Goal: Download file/media

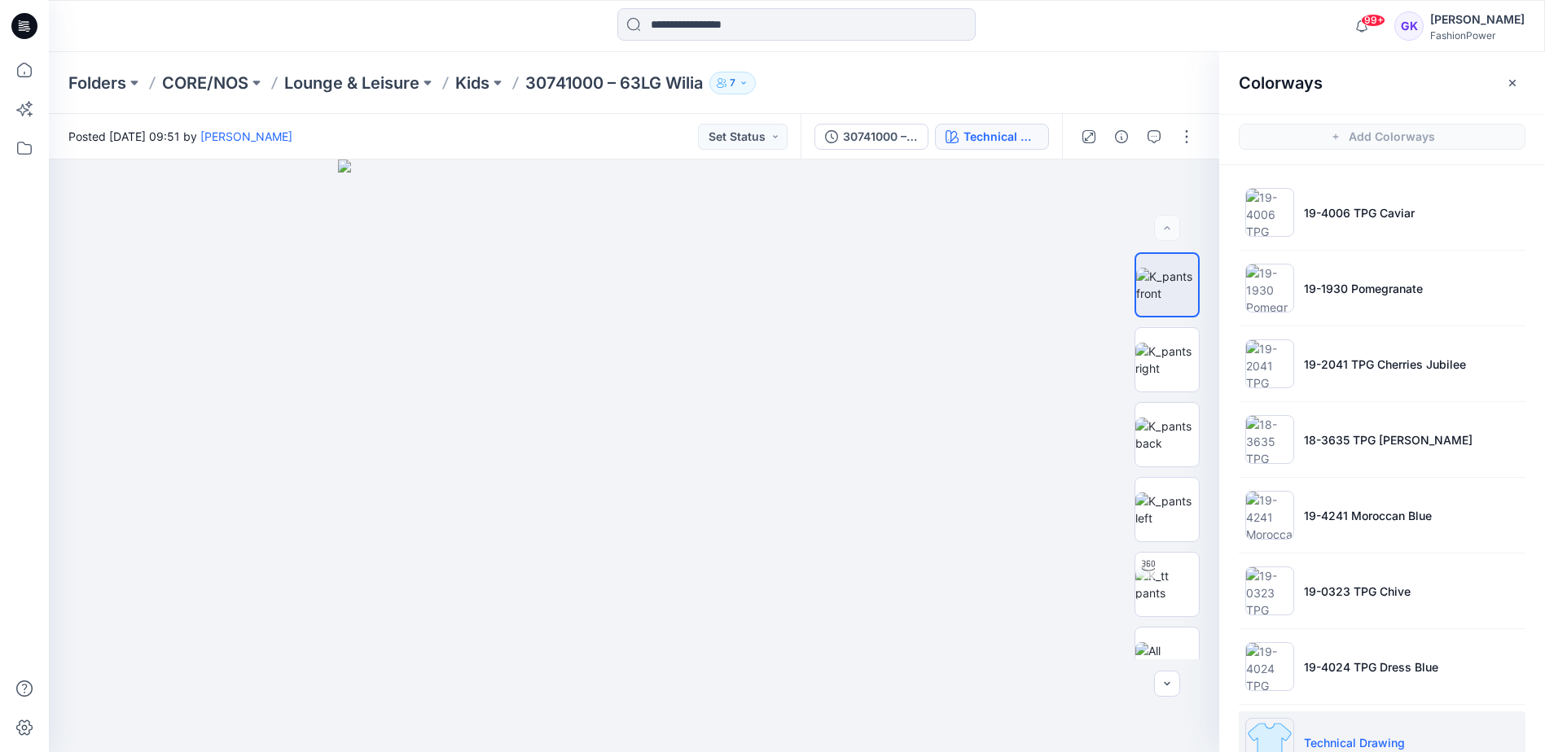
scroll to position [43, 0]
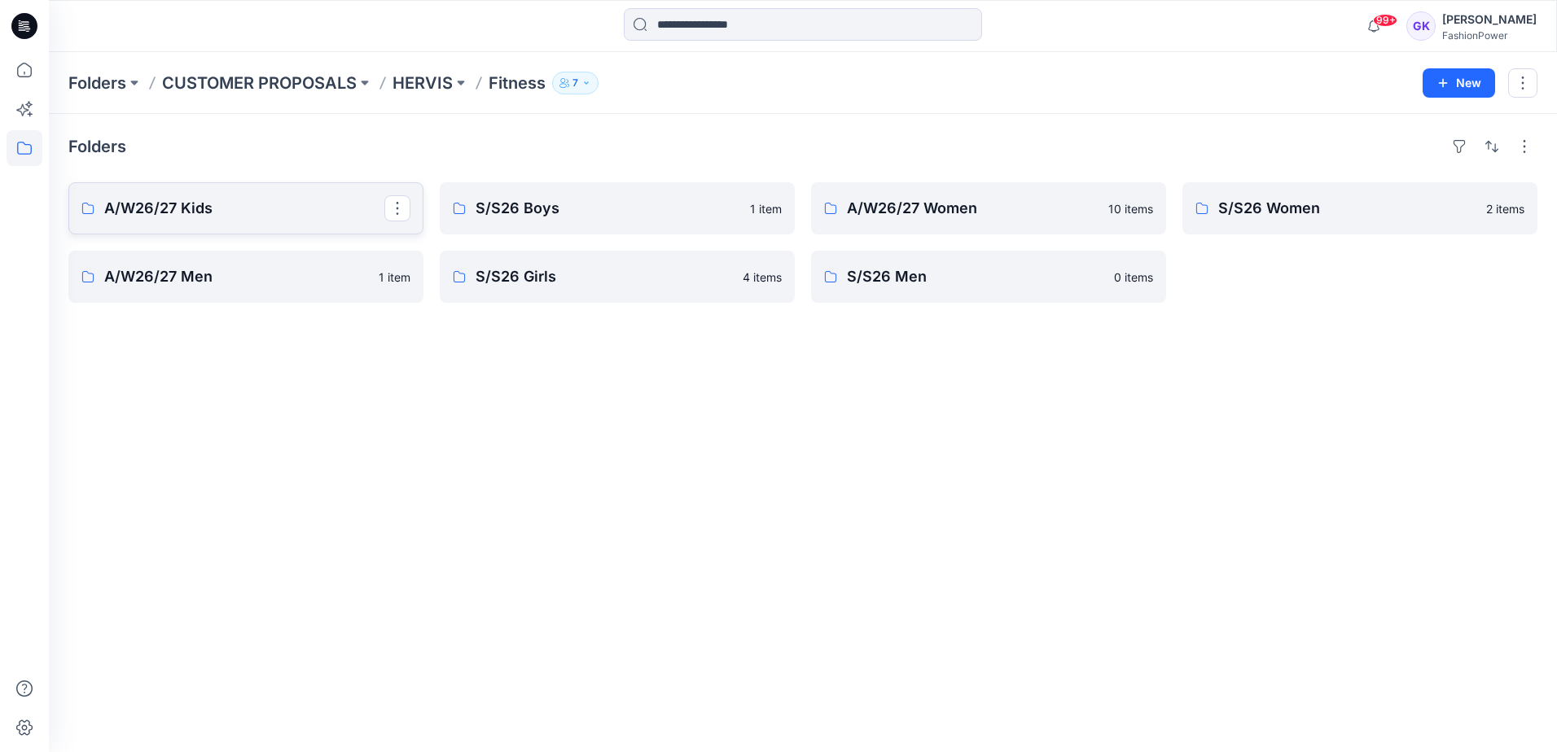
click at [241, 213] on p "A/W26/27 Kids" at bounding box center [244, 208] width 280 height 23
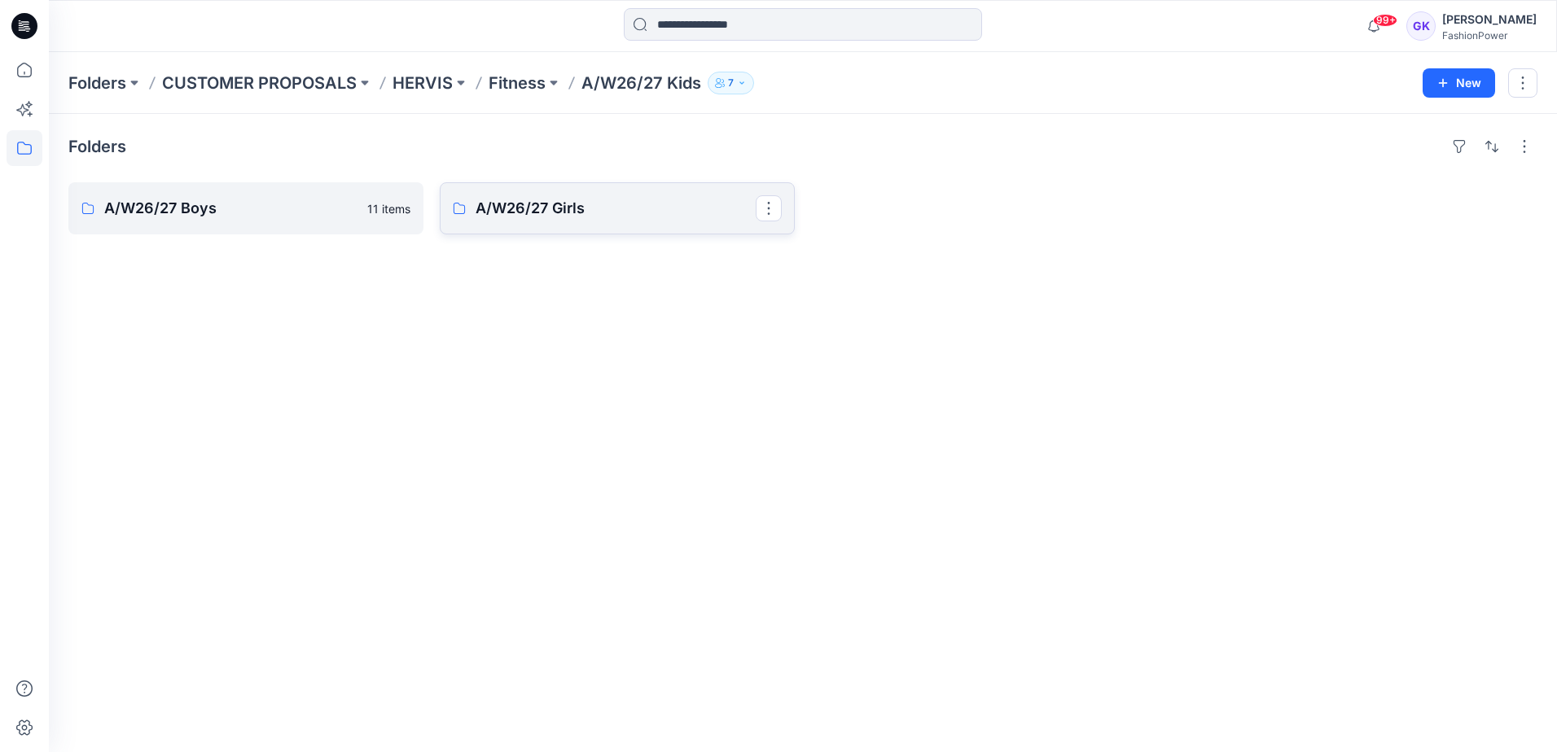
click at [600, 189] on link "A/W26/27 Girls" at bounding box center [617, 208] width 355 height 52
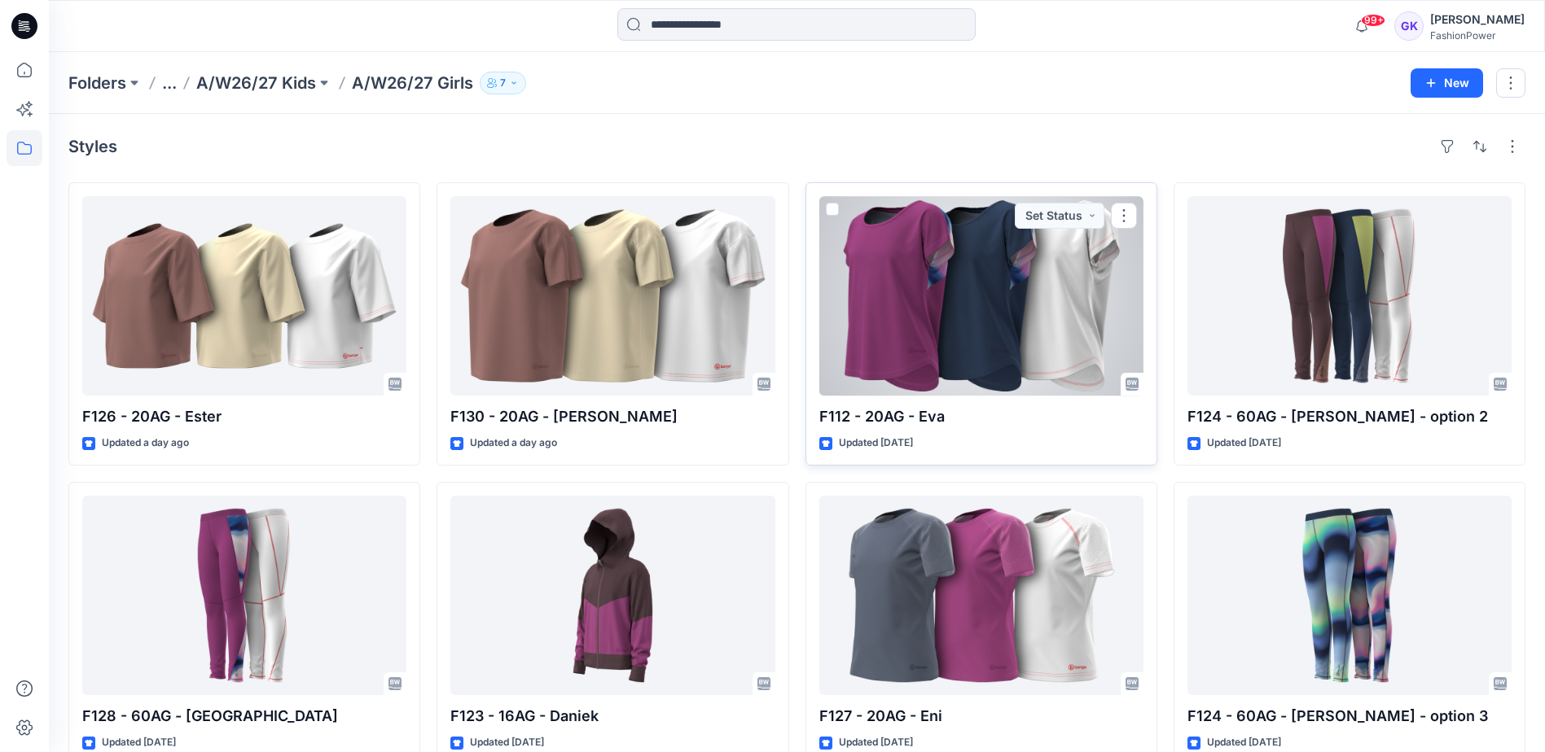
click at [1002, 330] on div at bounding box center [981, 296] width 324 height 200
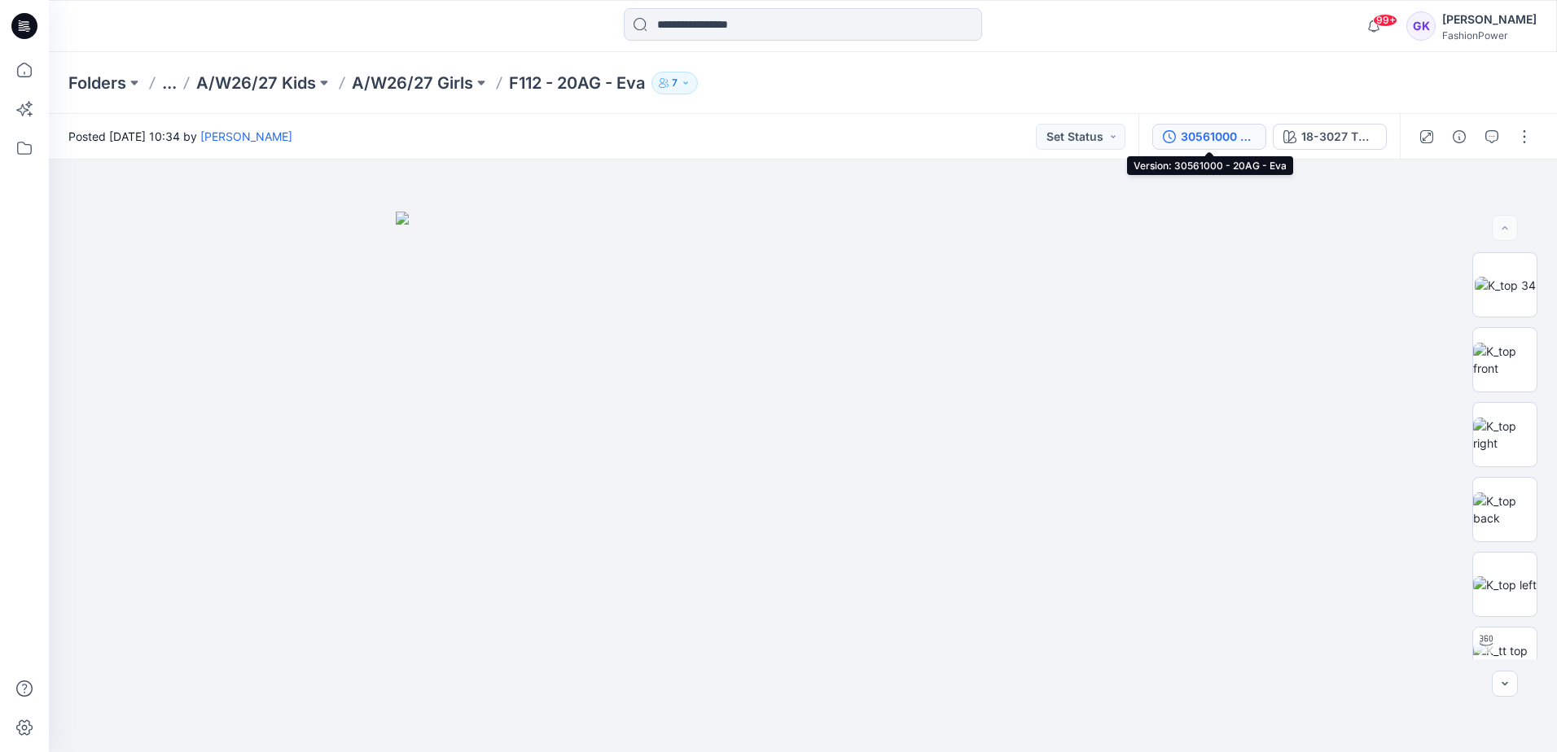
click at [1245, 134] on div "30561000 - 20AG - Eva" at bounding box center [1218, 137] width 75 height 18
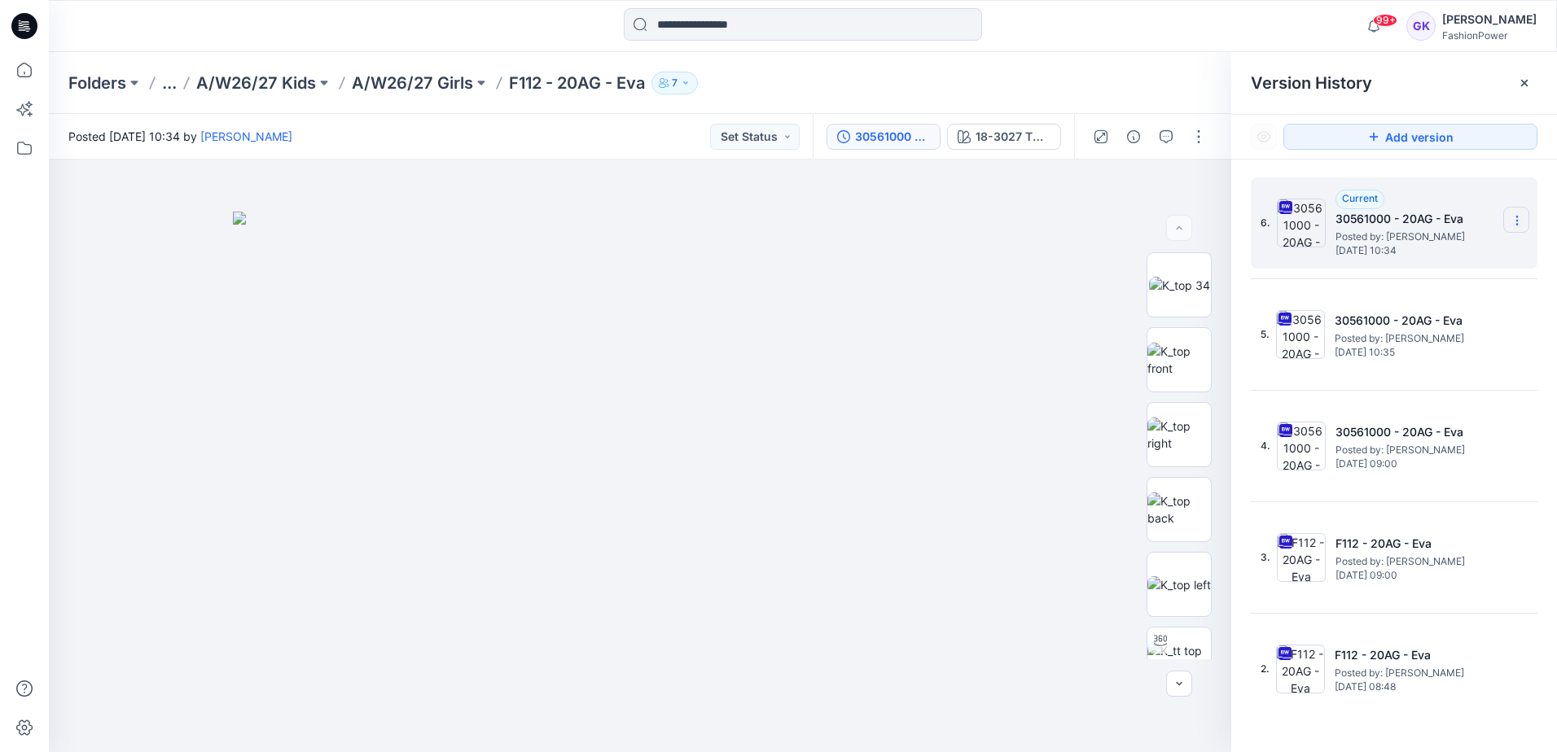
click at [1518, 214] on icon at bounding box center [1517, 220] width 13 height 13
click at [1412, 257] on span "Download Source BW File" at bounding box center [1434, 253] width 136 height 20
drag, startPoint x: 646, startPoint y: 85, endPoint x: 510, endPoint y: 87, distance: 136.0
click at [510, 87] on div "Folders ... A/W26/27 Kids A/W26/27 Girls F112 - 20AG - Eva 7" at bounding box center [739, 83] width 1342 height 23
copy p "F112 - 20AG - Eva"
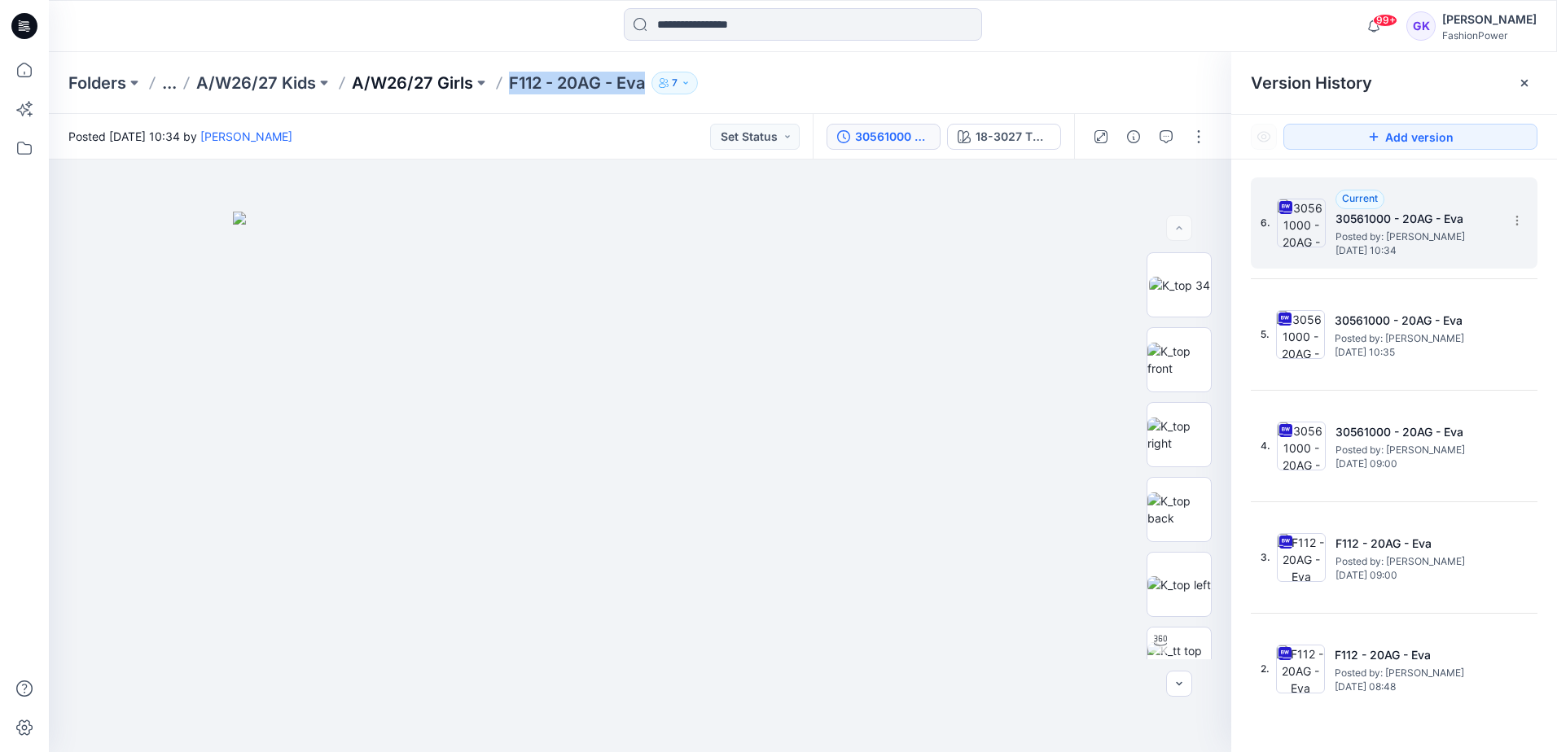
click at [406, 81] on p "A/W26/27 Girls" at bounding box center [412, 83] width 121 height 23
